Goal: Task Accomplishment & Management: Manage account settings

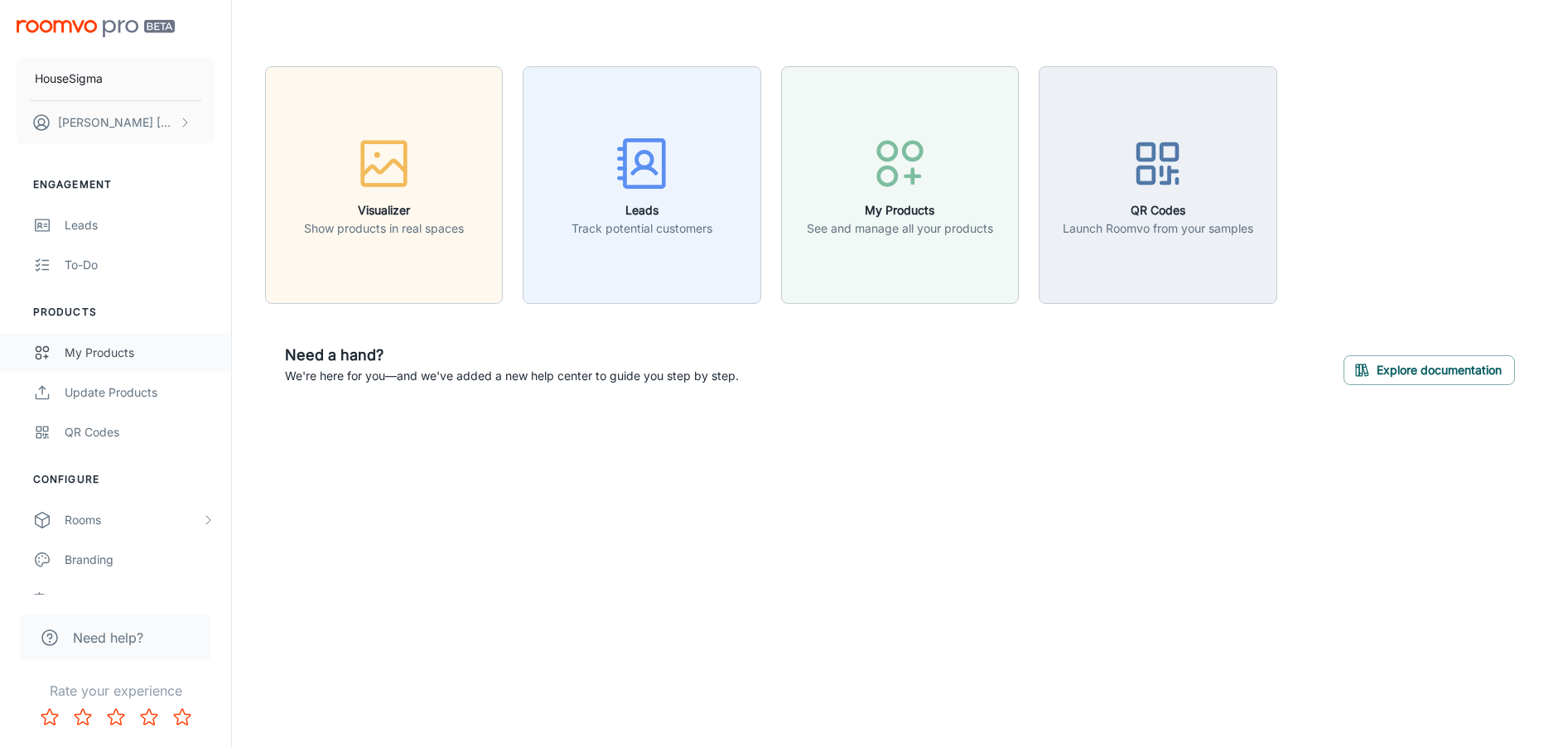
click at [115, 357] on div "My Products" at bounding box center [139, 353] width 150 height 18
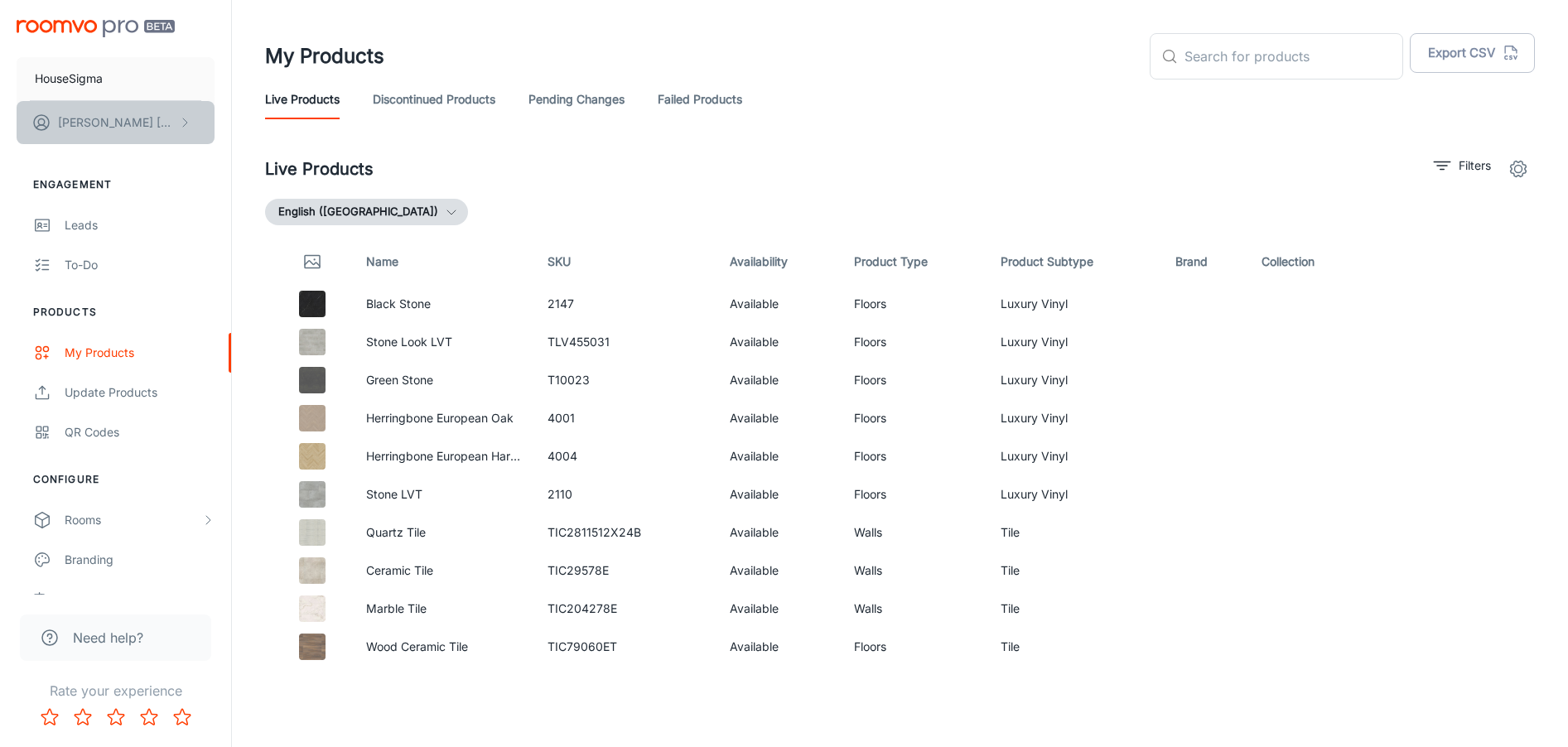
click at [131, 128] on p "[PERSON_NAME]" at bounding box center [116, 123] width 116 height 18
click at [255, 127] on li "User Profile" at bounding box center [258, 121] width 88 height 28
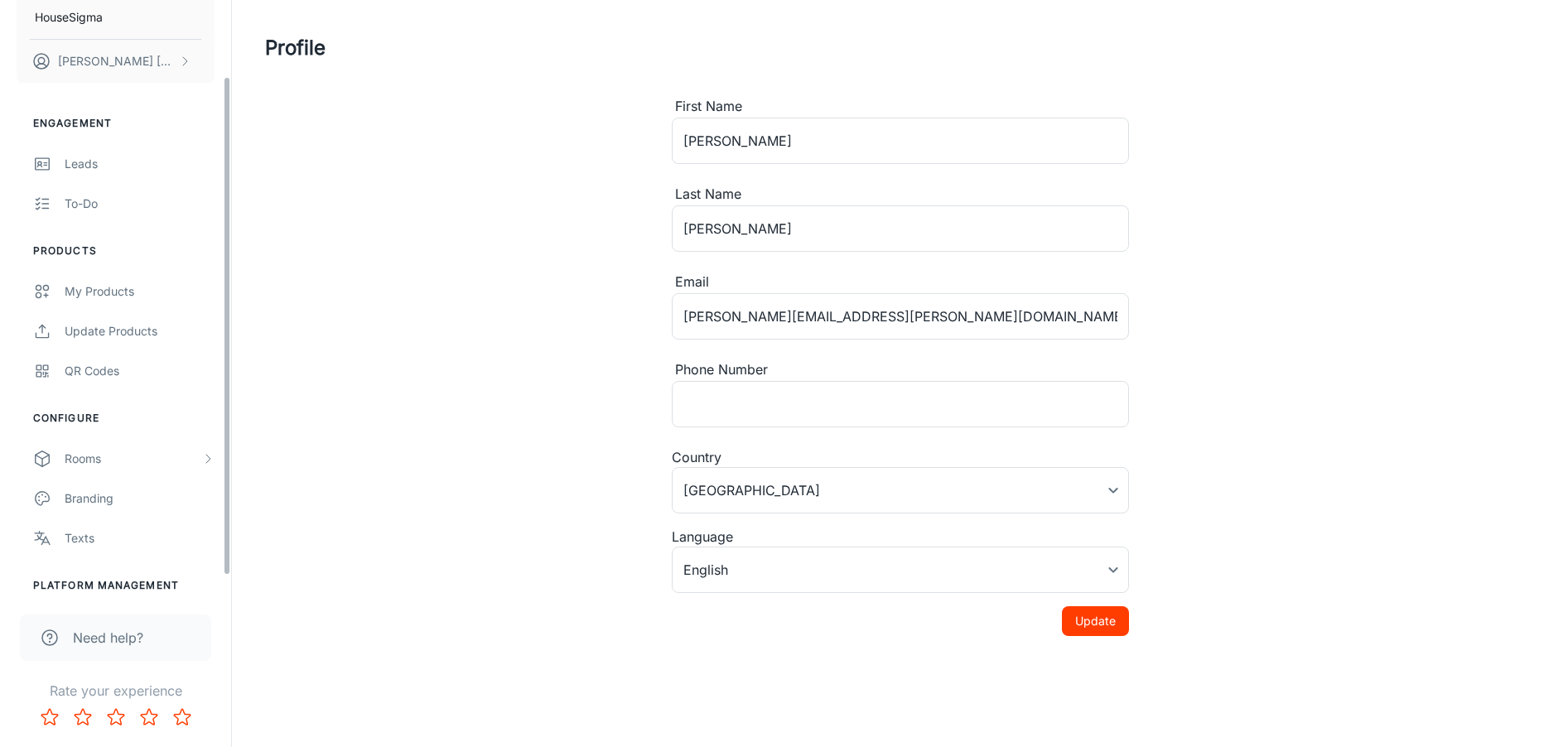
scroll to position [113, 0]
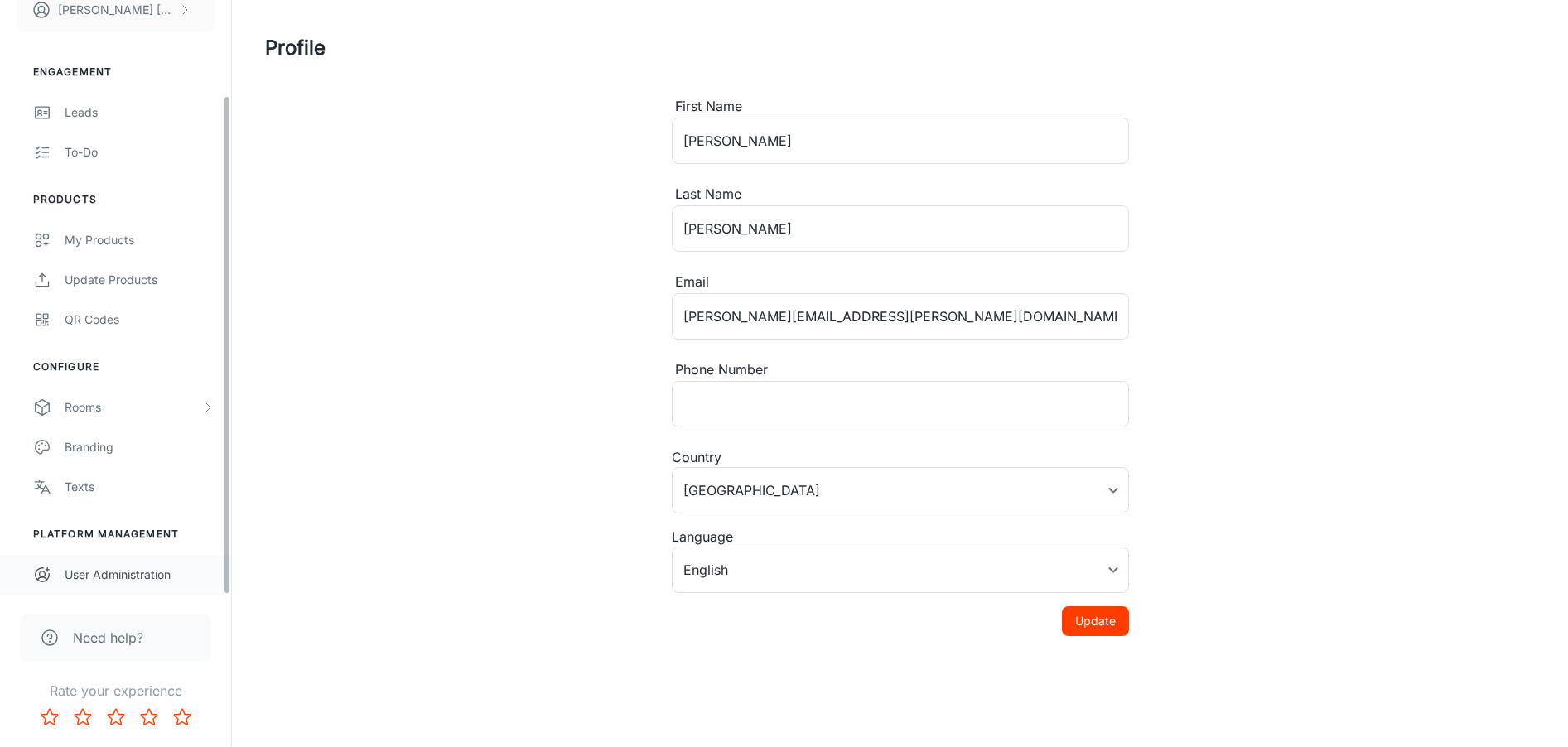
click at [128, 579] on div "User Administration" at bounding box center [139, 574] width 150 height 18
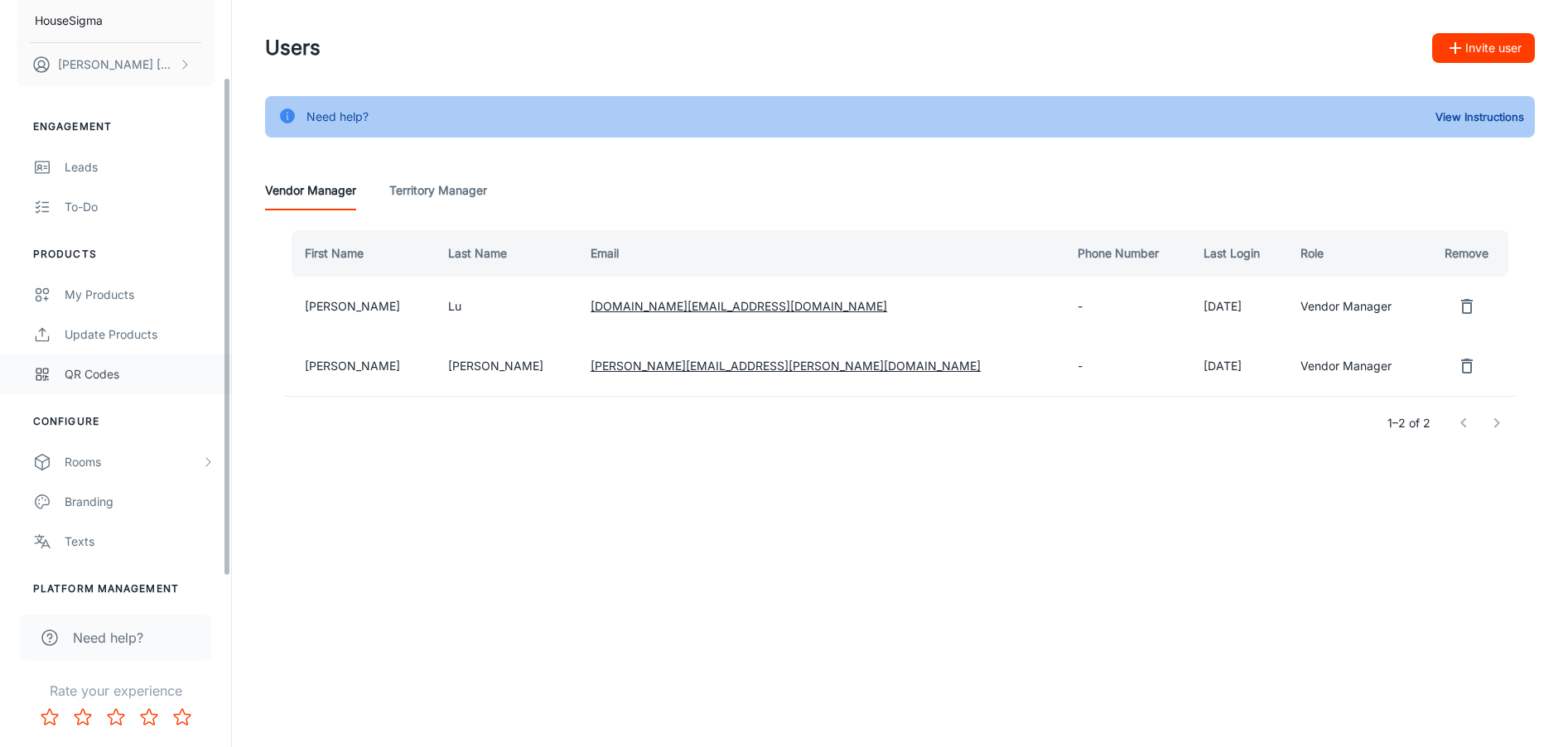
scroll to position [113, 0]
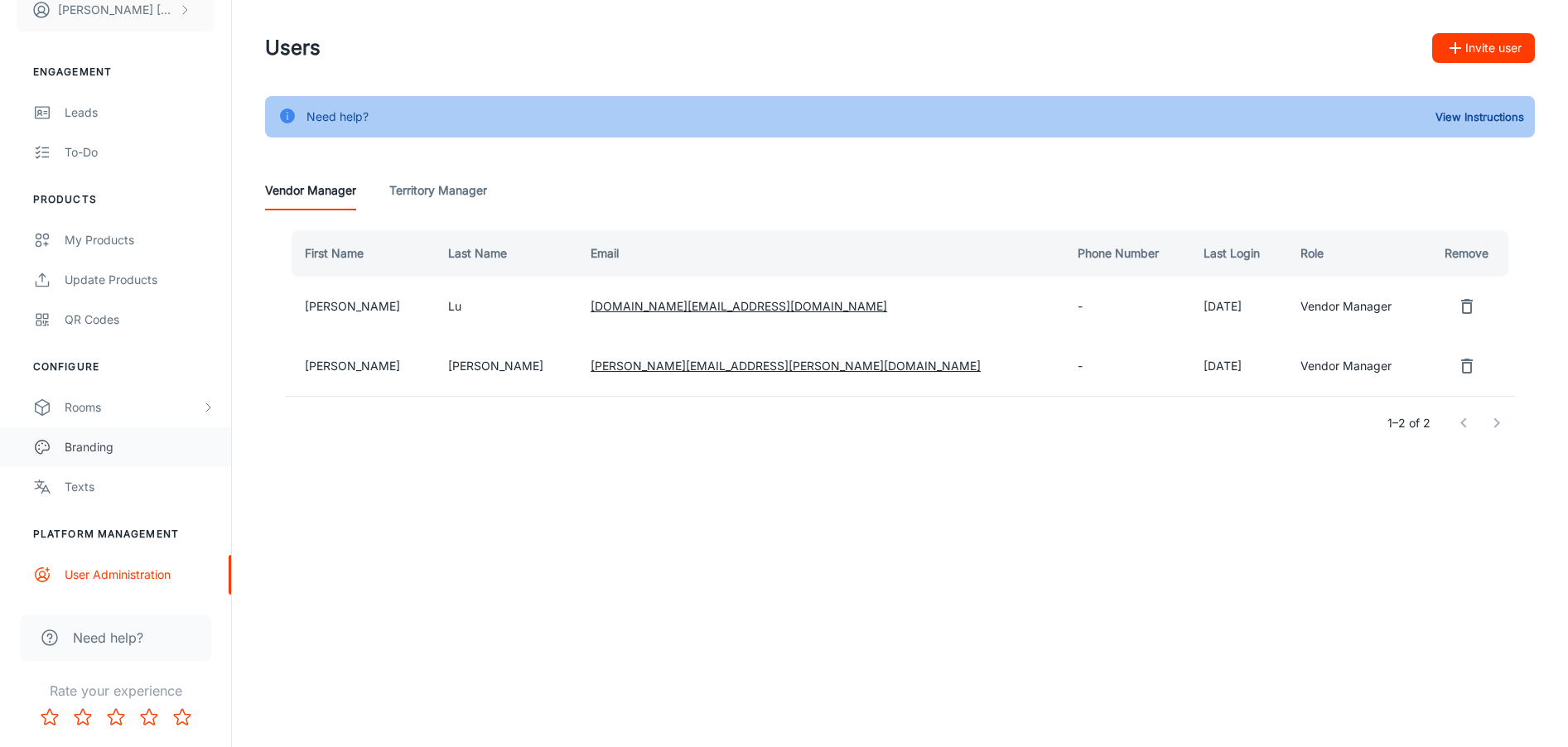
click at [116, 445] on div "Branding" at bounding box center [139, 447] width 150 height 18
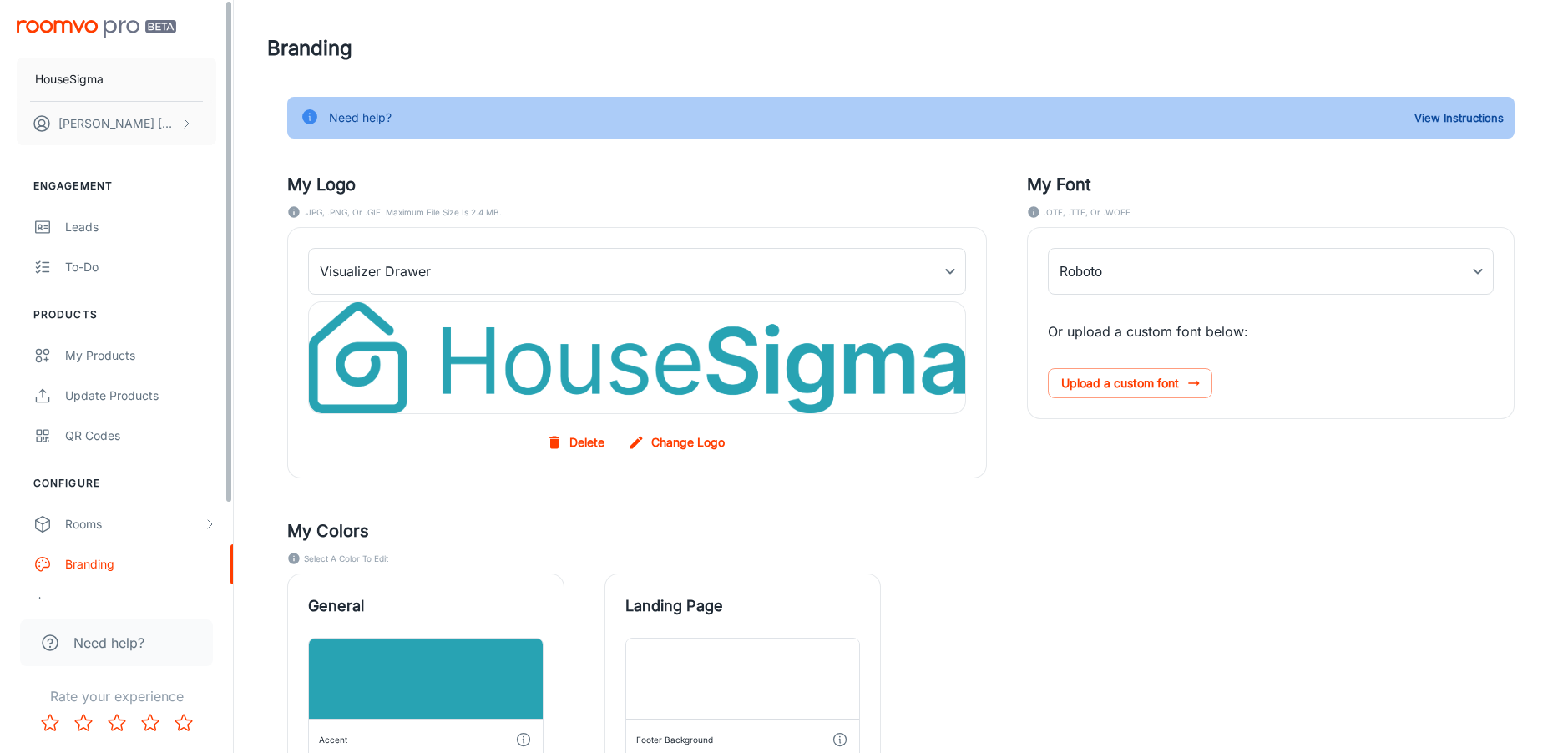
type input "Poppins-Regular"
click at [105, 207] on link "Leads" at bounding box center [116, 227] width 233 height 40
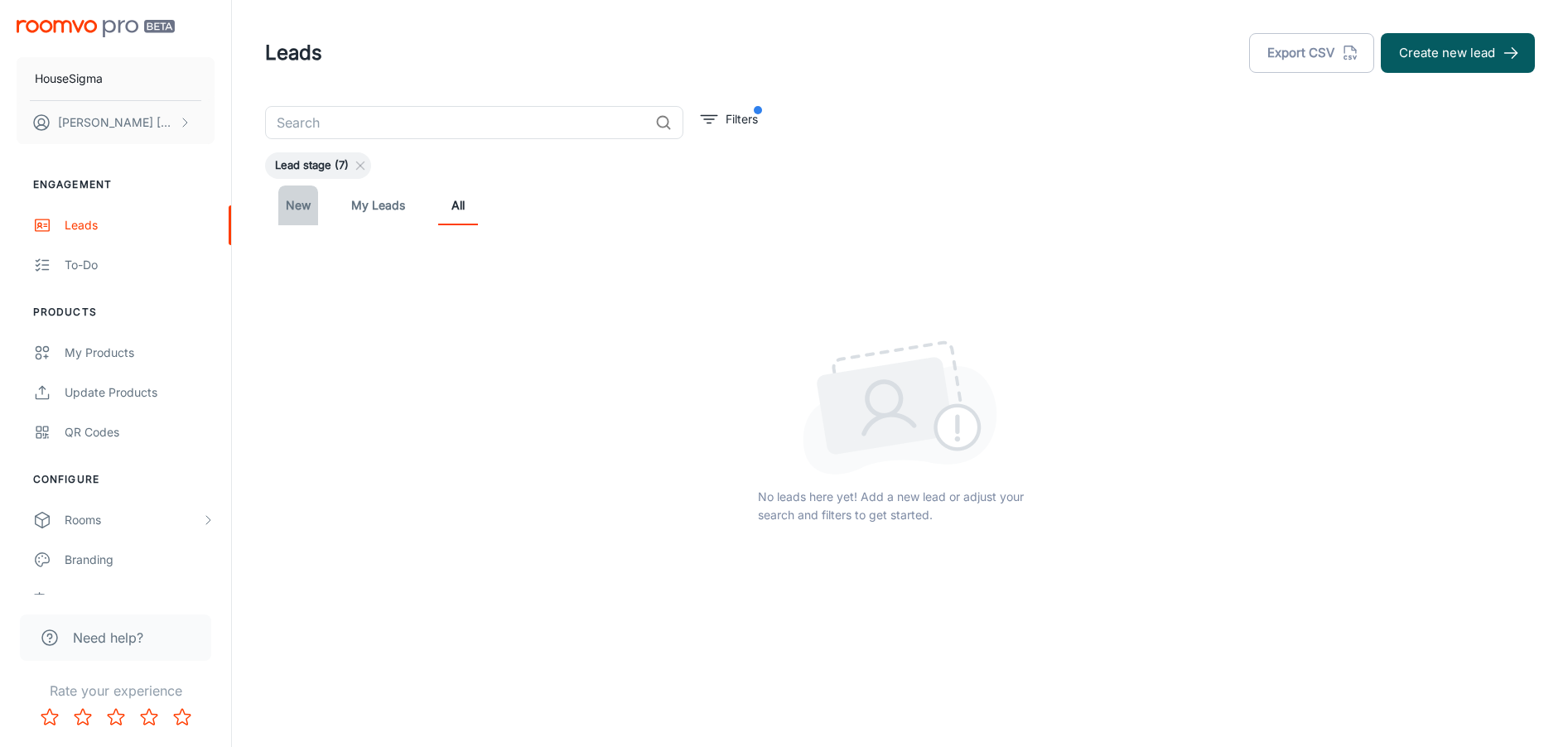
click at [296, 201] on link "New" at bounding box center [298, 205] width 40 height 40
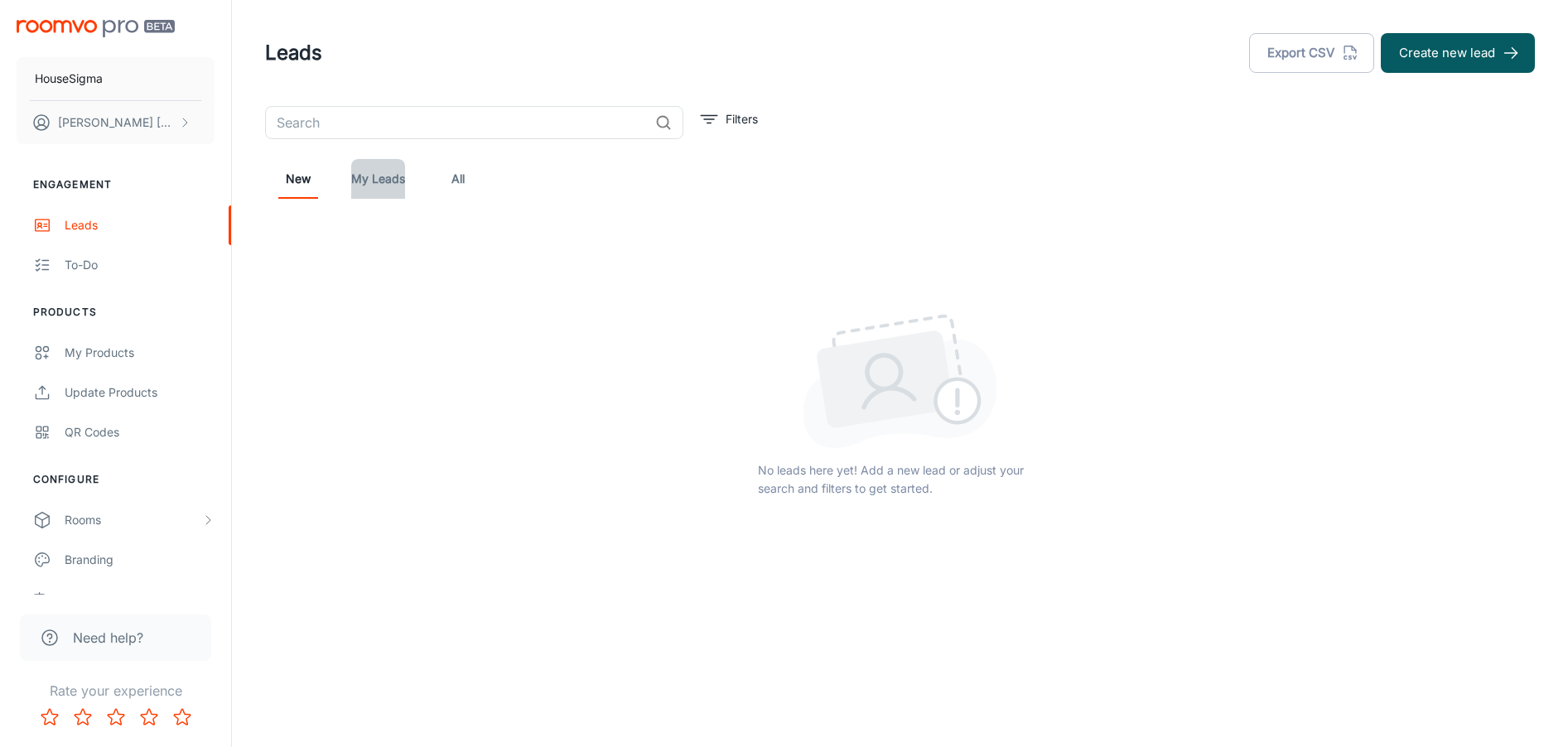
click at [373, 185] on link "My Leads" at bounding box center [377, 179] width 54 height 40
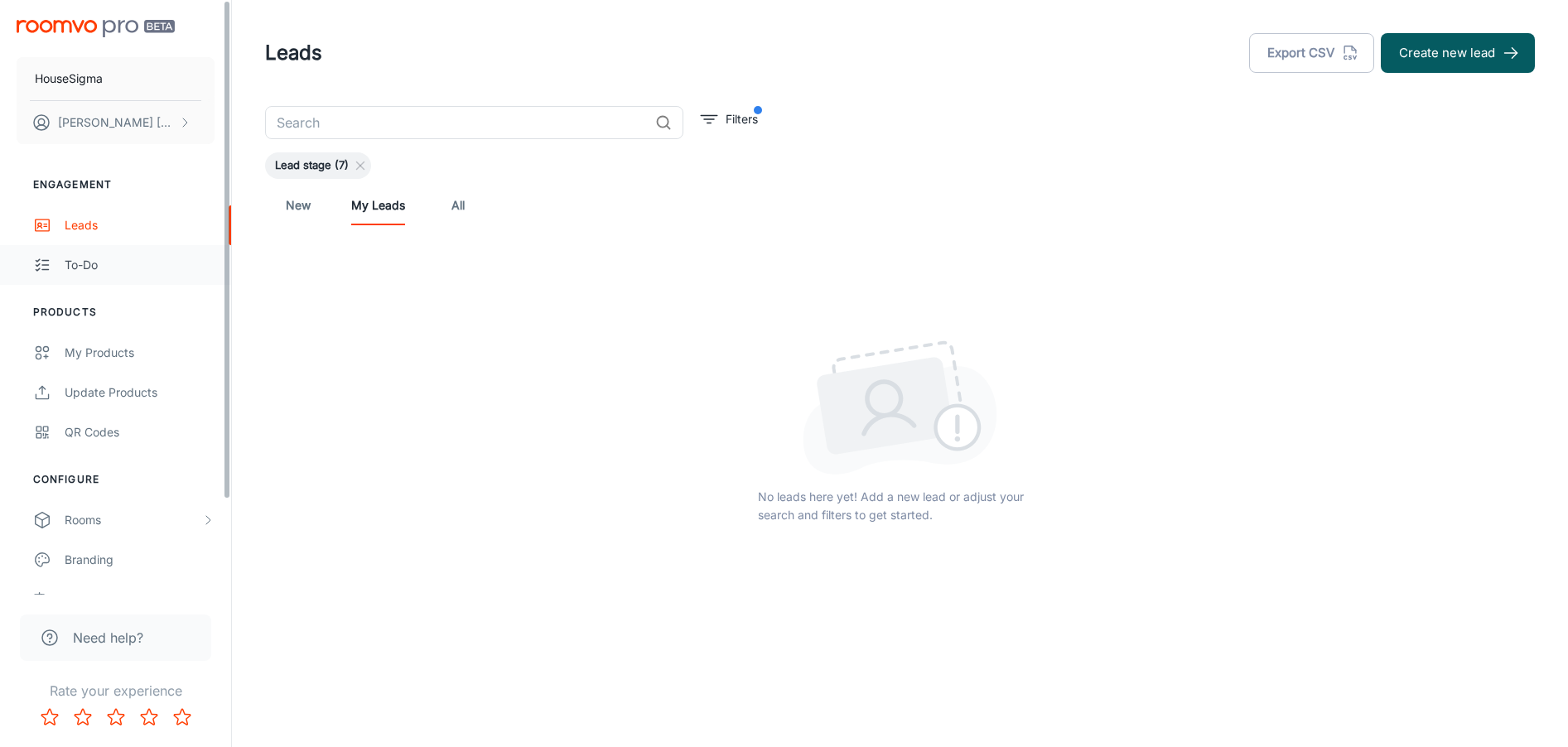
click at [110, 254] on link "To-do" at bounding box center [115, 265] width 231 height 40
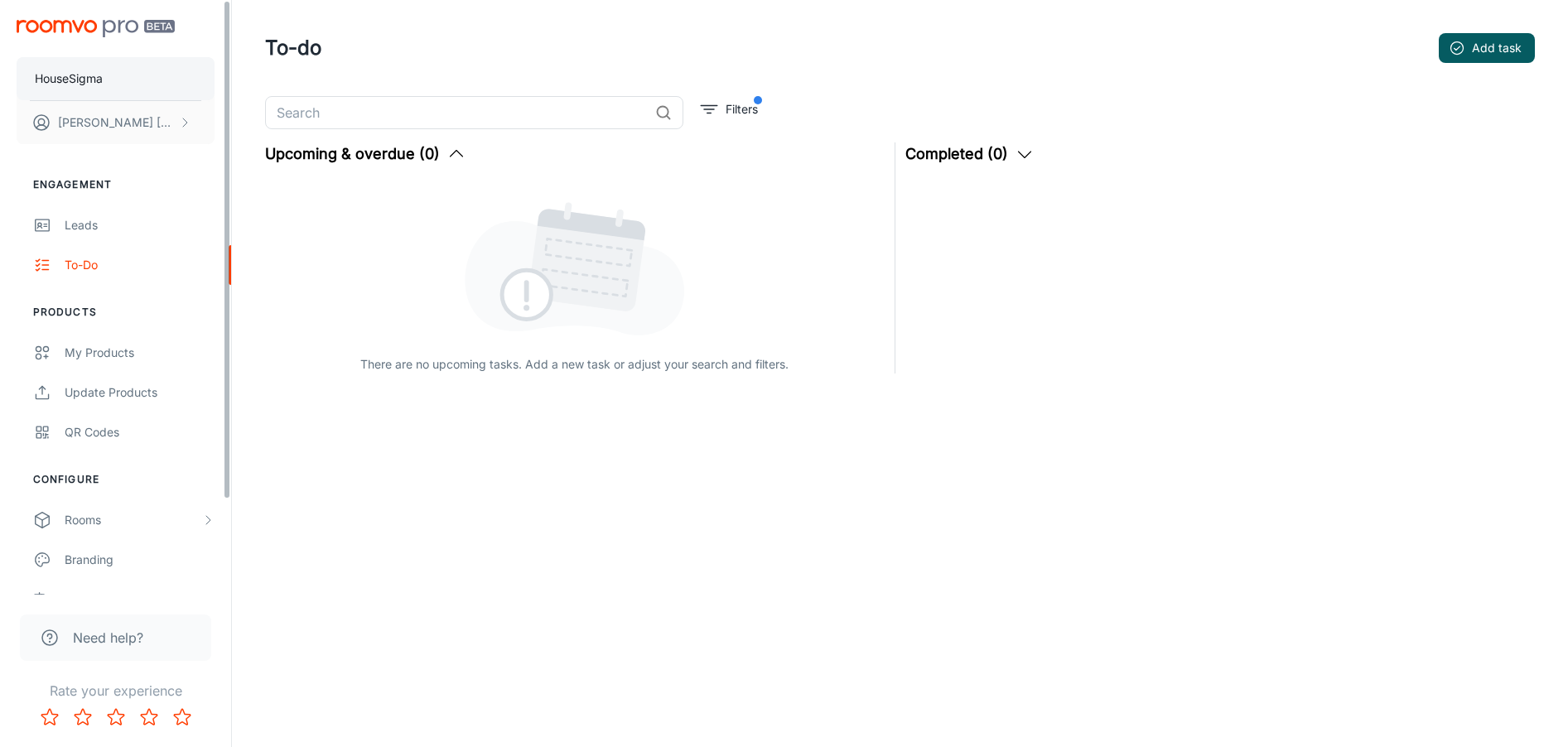
click at [96, 83] on p "HouseSigma" at bounding box center [68, 79] width 68 height 18
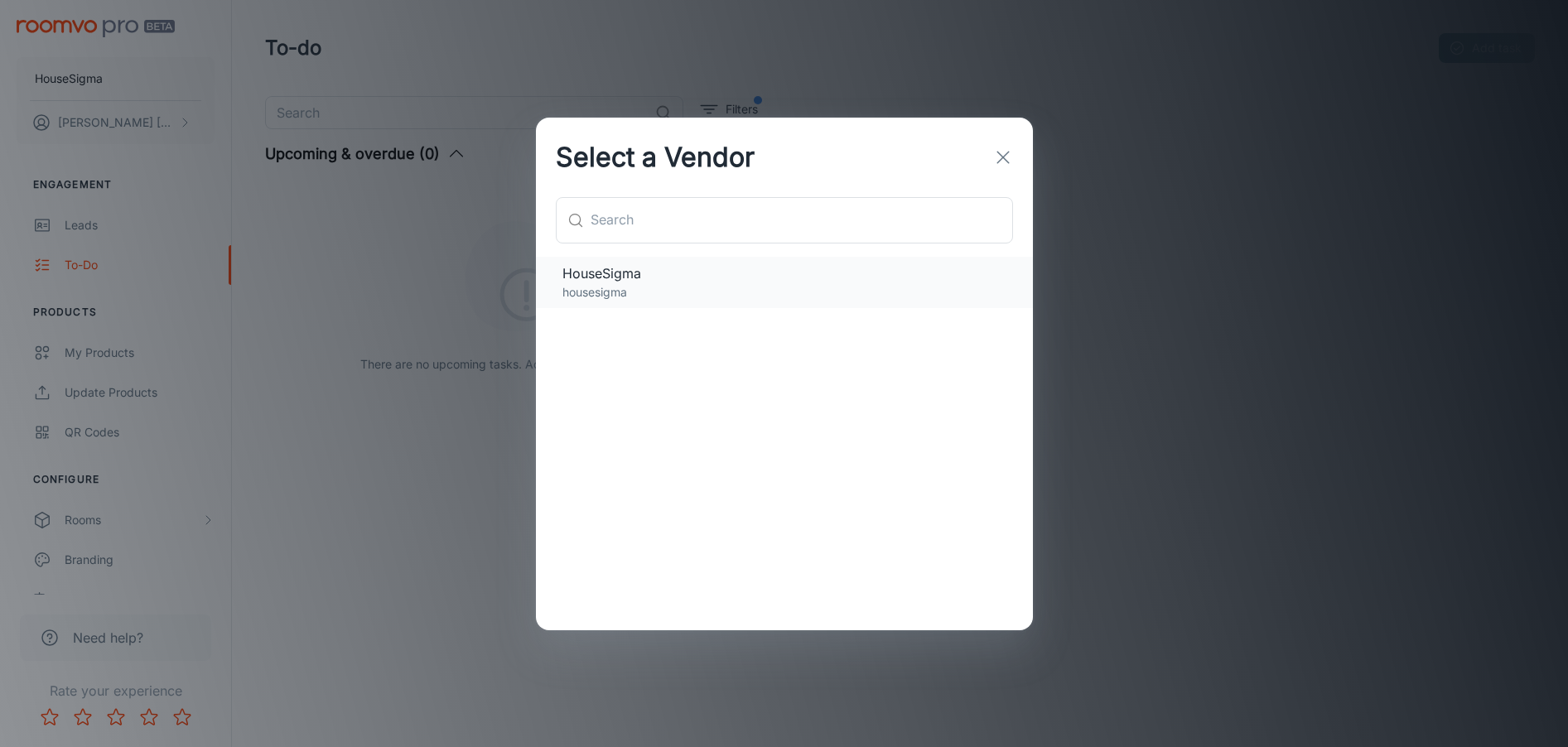
click at [704, 279] on span "HouseSigma" at bounding box center [784, 274] width 444 height 20
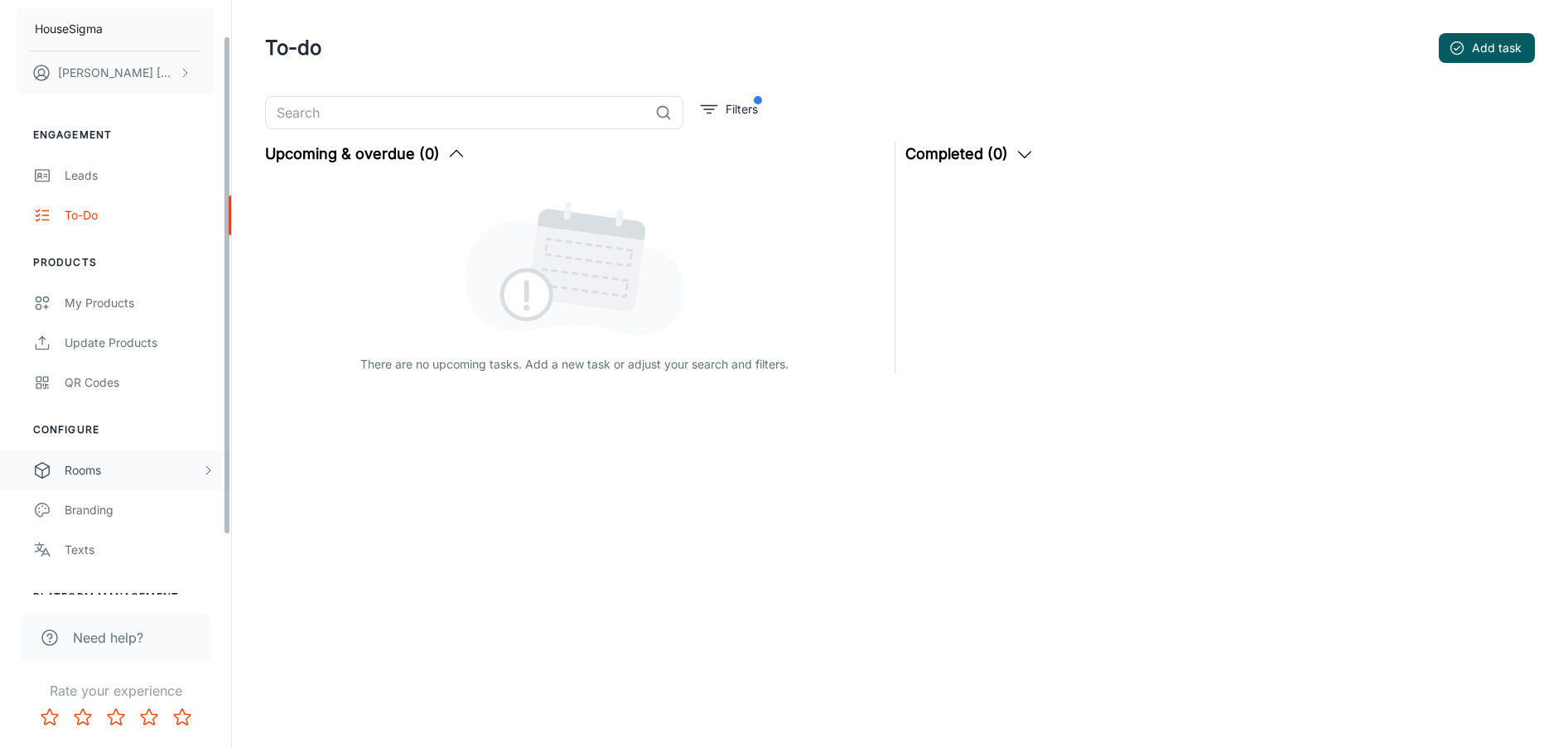
scroll to position [43, 0]
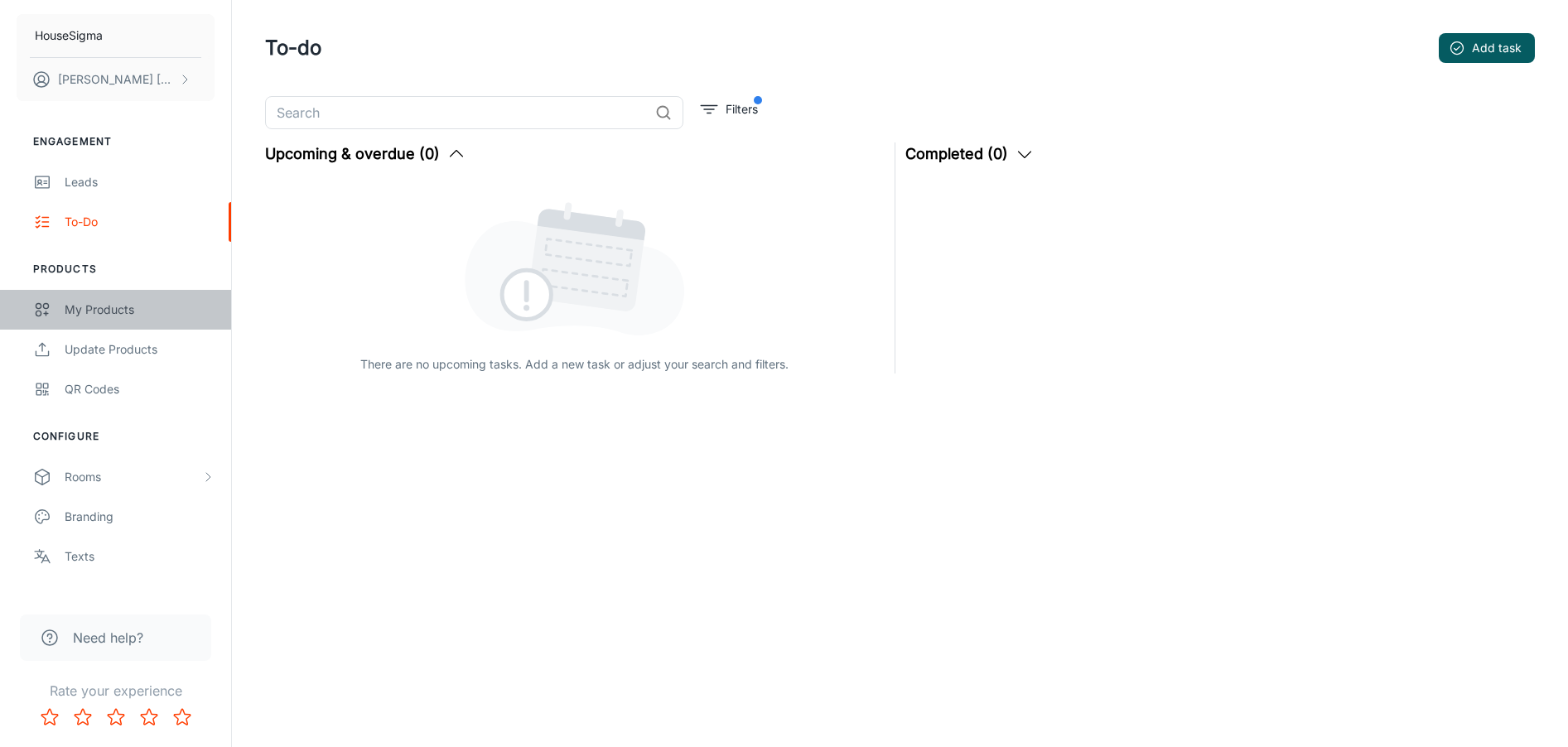
click at [125, 305] on div "My Products" at bounding box center [139, 310] width 150 height 18
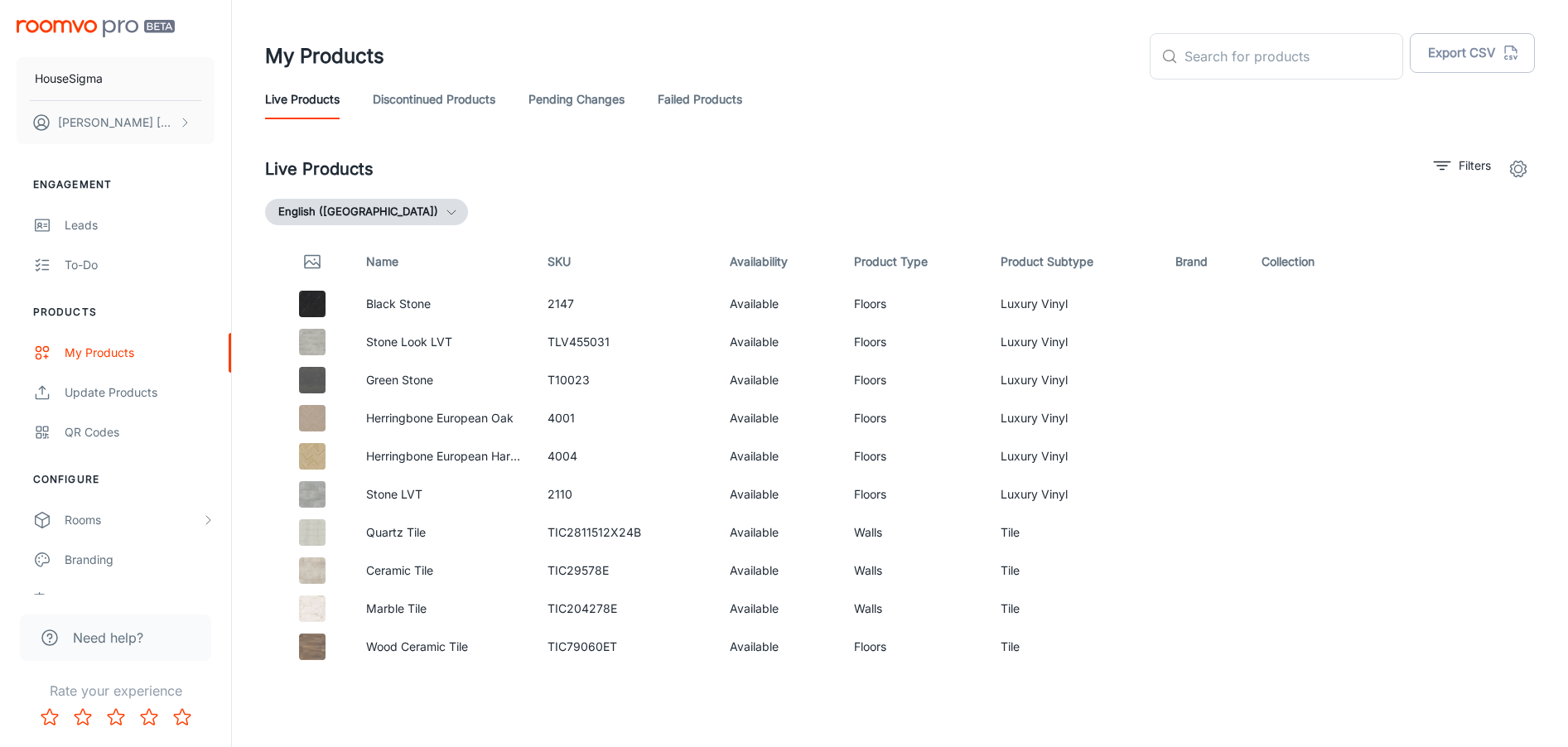
click at [424, 99] on link "Discontinued Products" at bounding box center [434, 99] width 123 height 40
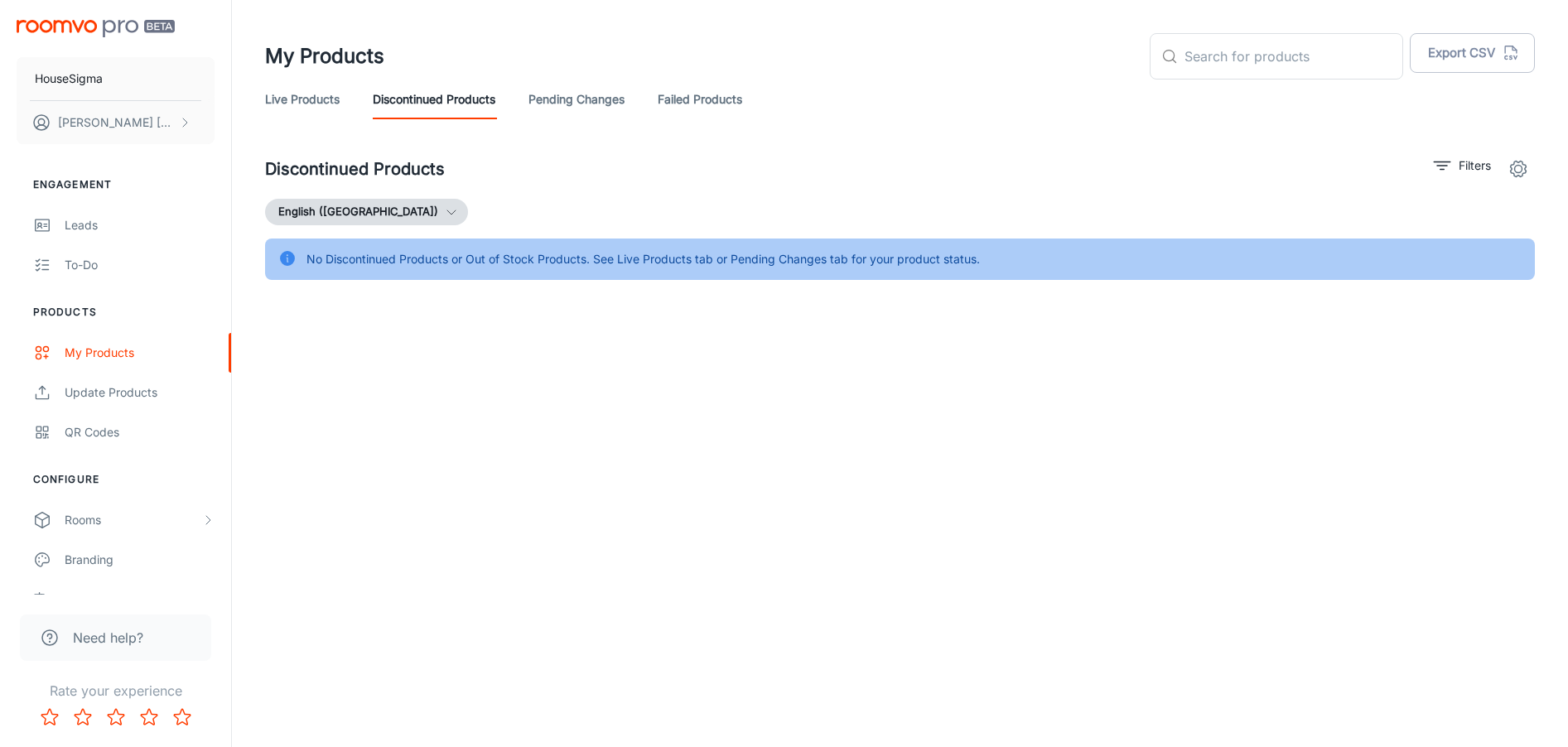
click at [572, 105] on link "Pending Changes" at bounding box center [576, 99] width 96 height 40
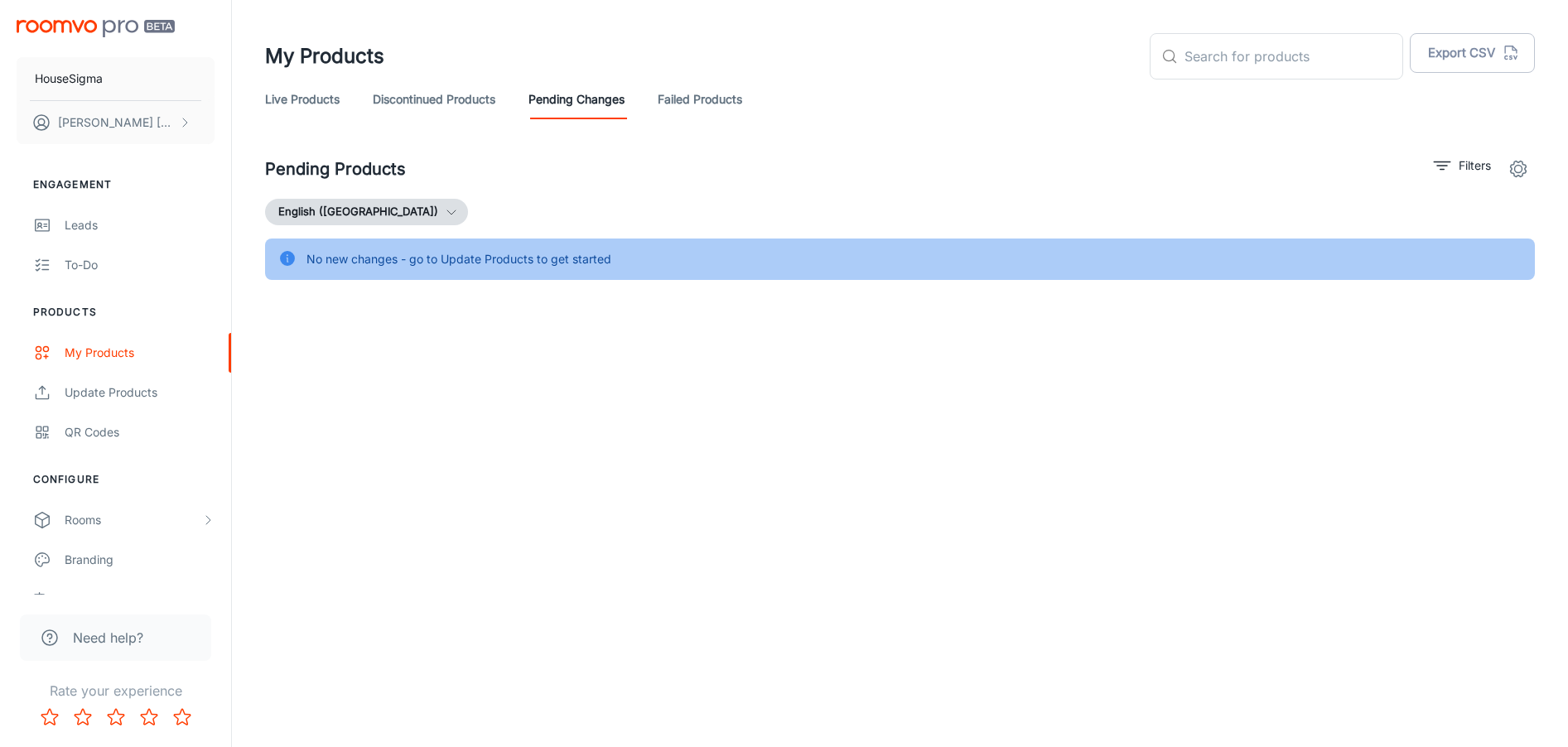
click at [717, 103] on link "Failed Products" at bounding box center [699, 99] width 85 height 40
